Goal: Transaction & Acquisition: Purchase product/service

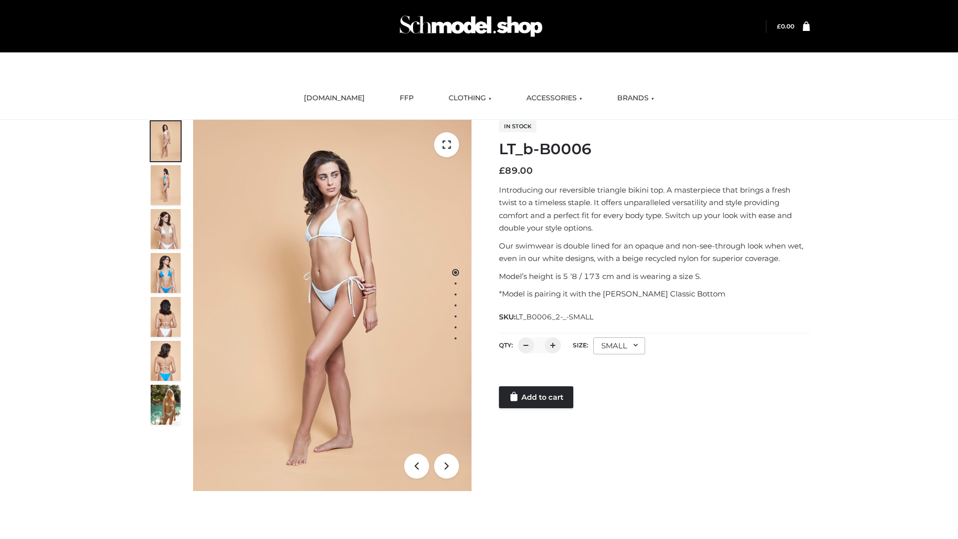
click at [537, 397] on link "Add to cart" at bounding box center [536, 397] width 74 height 22
